Goal: Check status

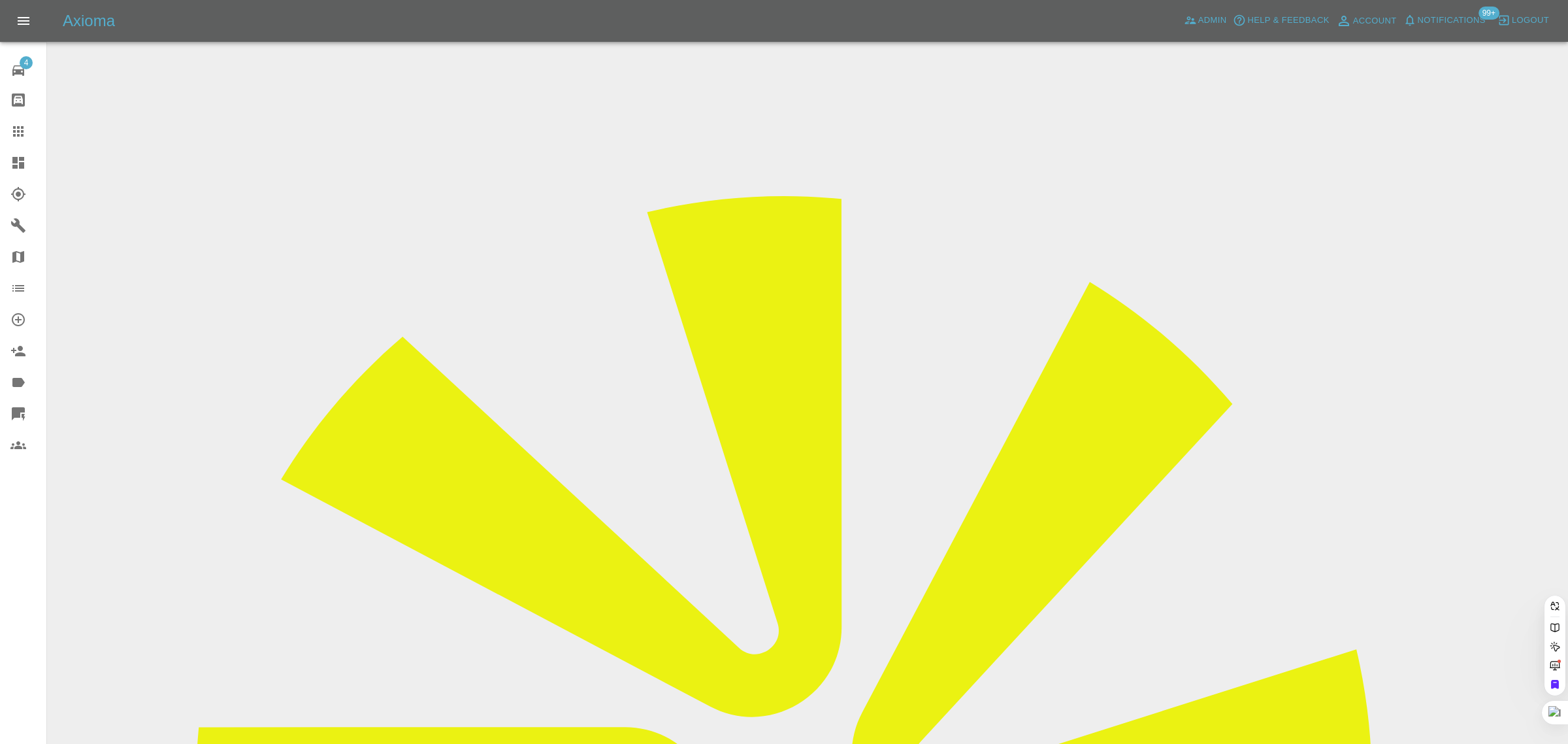
paste input "[EMAIL_ADDRESS][DOMAIN_NAME]"
type input "[EMAIL_ADDRESS][DOMAIN_NAME]"
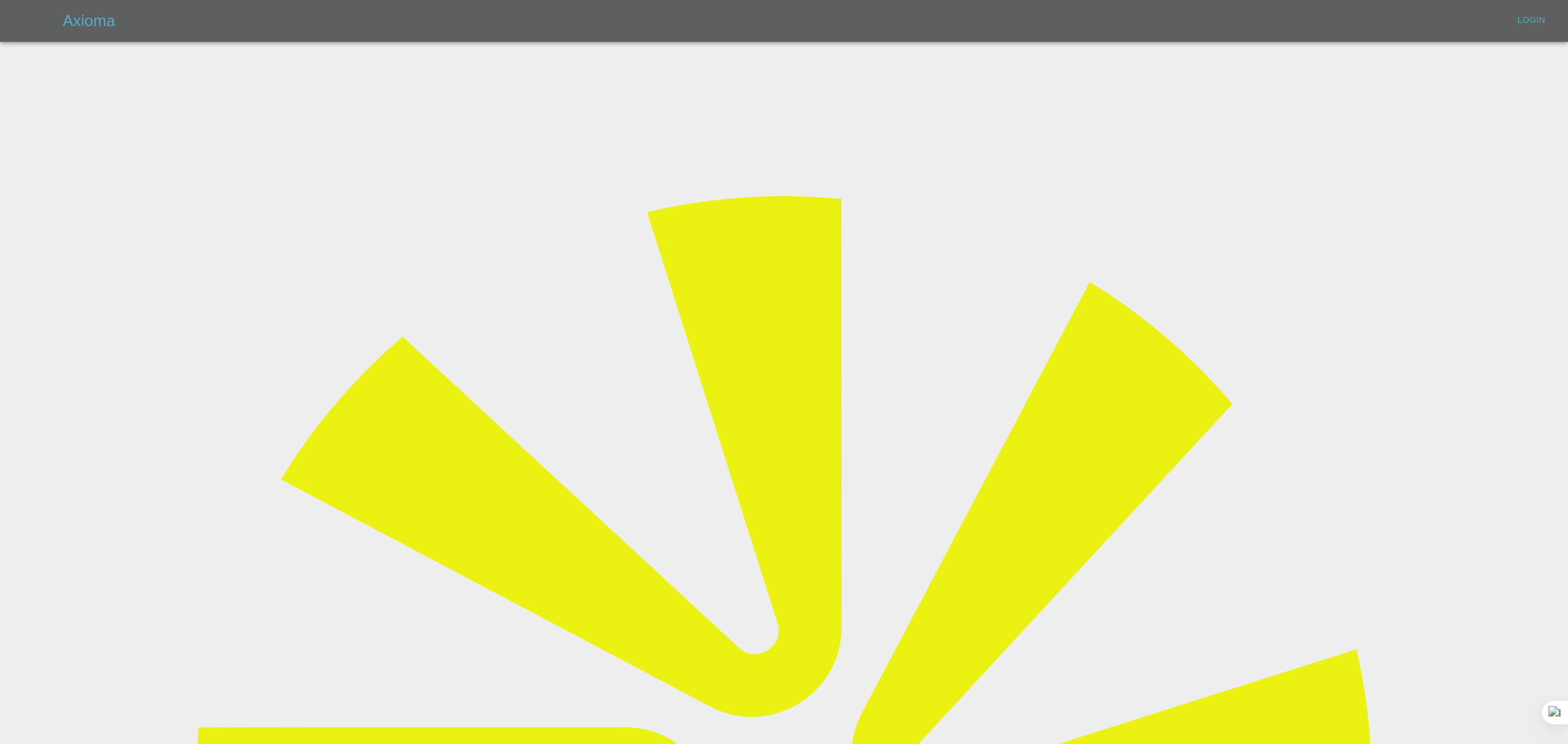
type input "[EMAIL_ADDRESS][DOMAIN_NAME]"
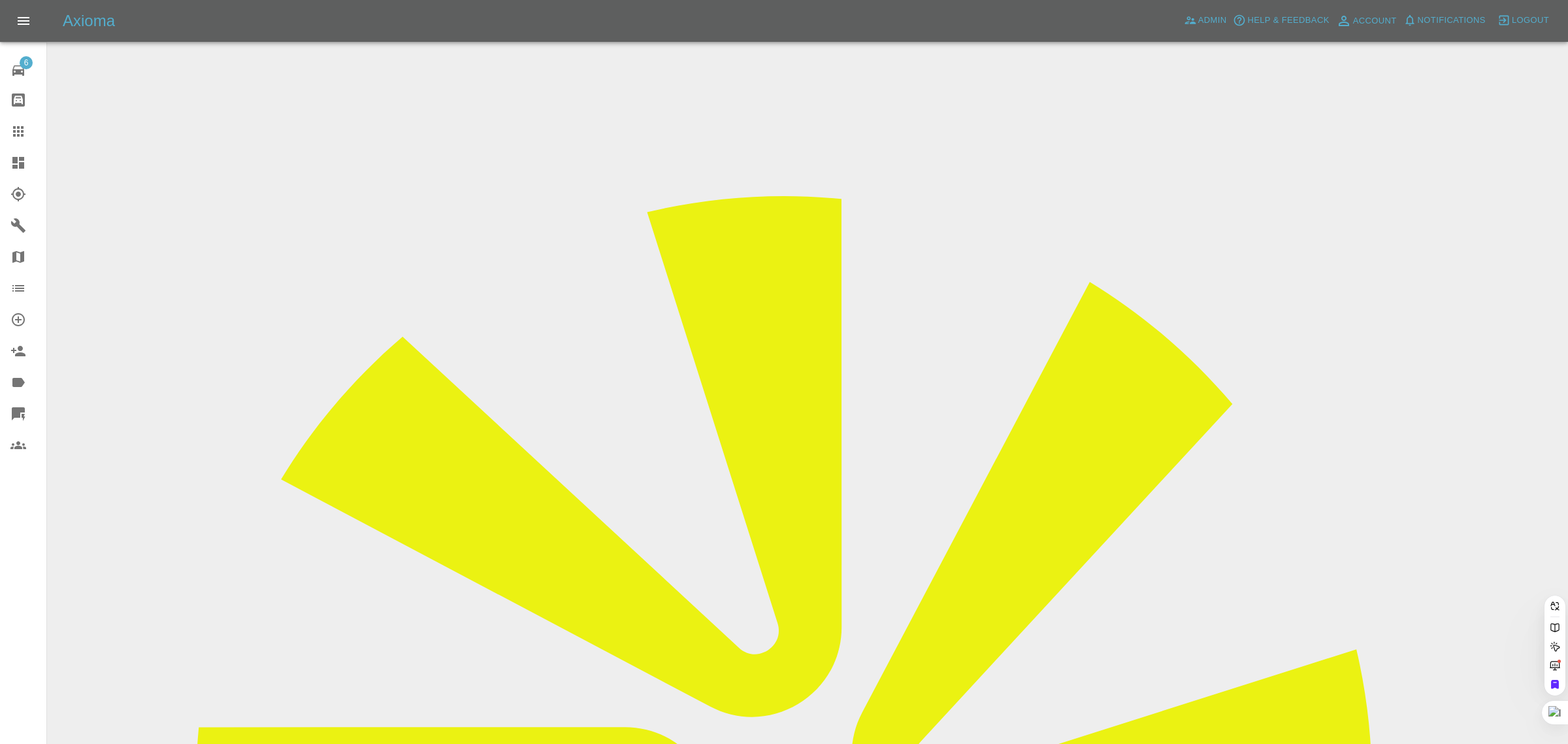
paste input "[EMAIL_ADDRESS][DOMAIN_NAME]"
type input "[EMAIL_ADDRESS][DOMAIN_NAME]"
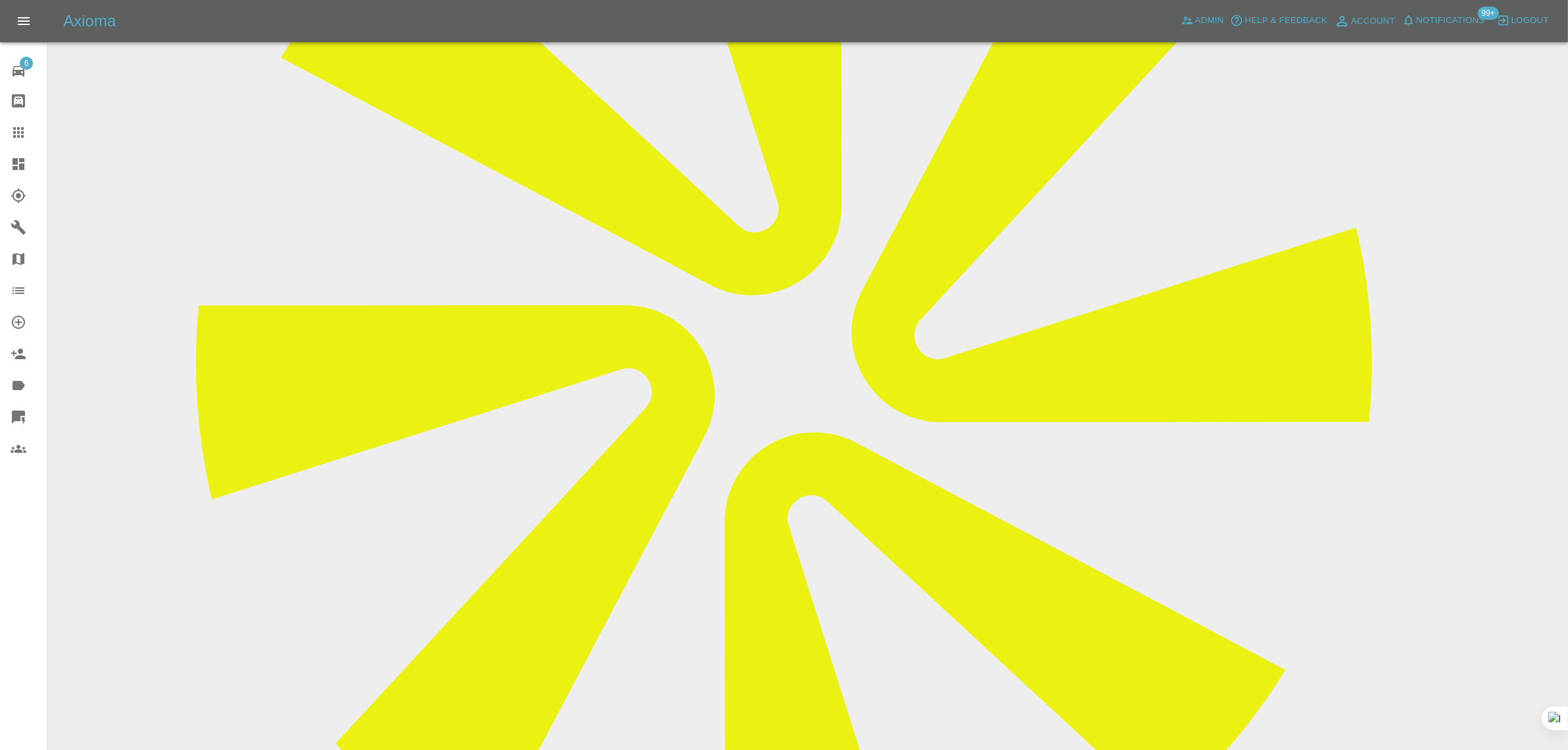
scroll to position [165, 0]
